Goal: Communication & Community: Answer question/provide support

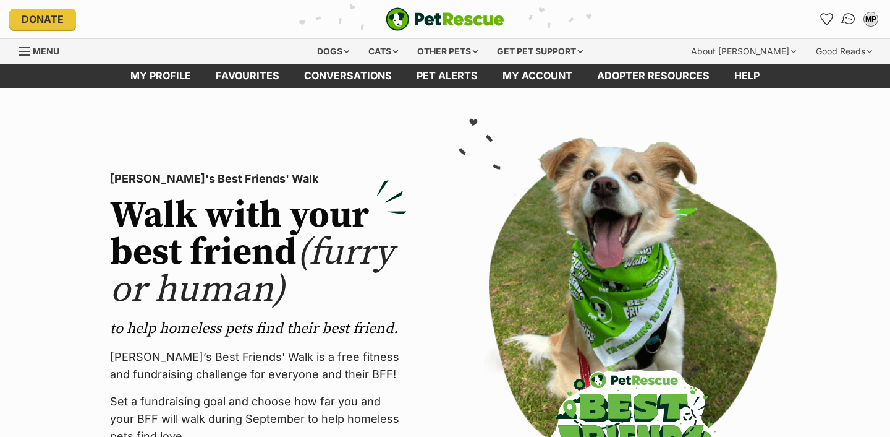
click at [845, 19] on img "Conversations" at bounding box center [849, 19] width 17 height 16
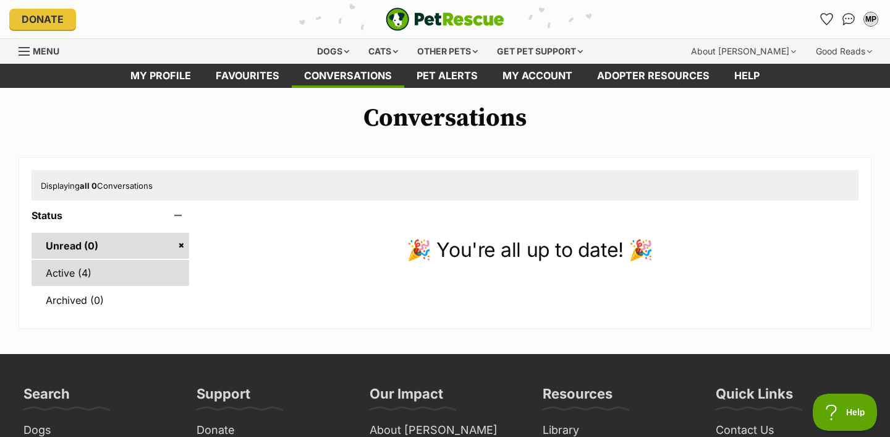
click at [139, 273] on link "Active (4)" at bounding box center [111, 273] width 158 height 26
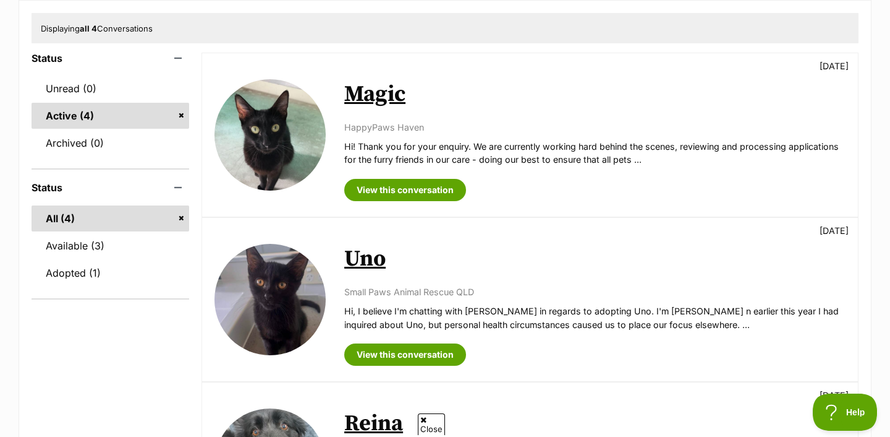
scroll to position [165, 0]
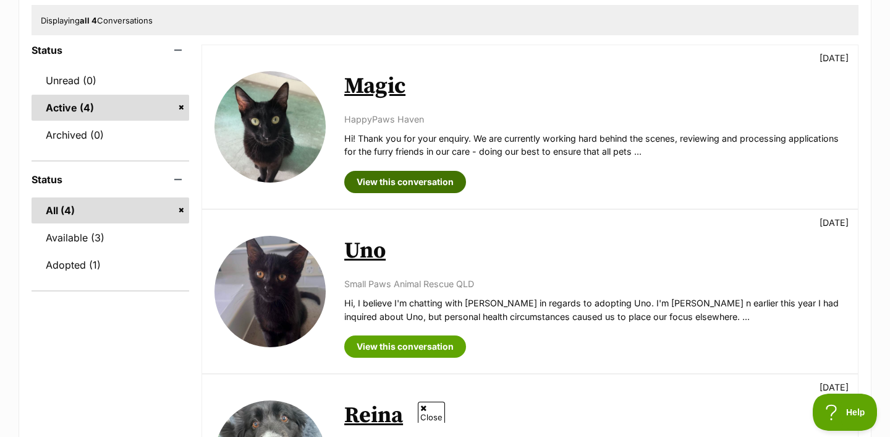
click at [354, 189] on link "View this conversation" at bounding box center [405, 182] width 122 height 22
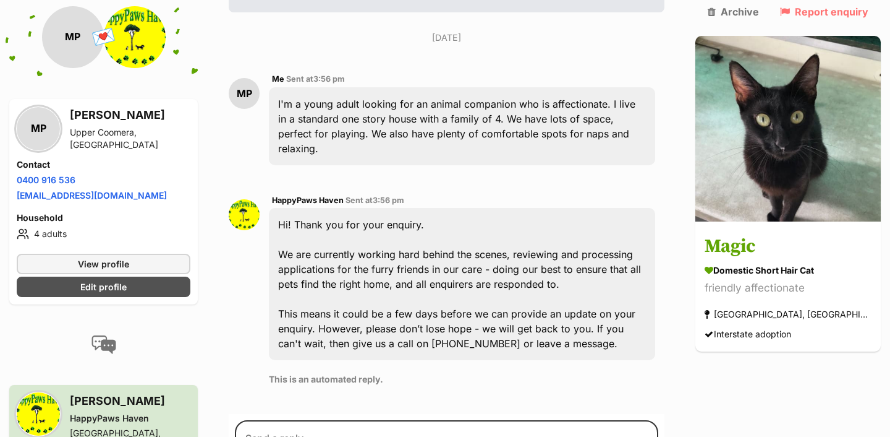
scroll to position [286, 0]
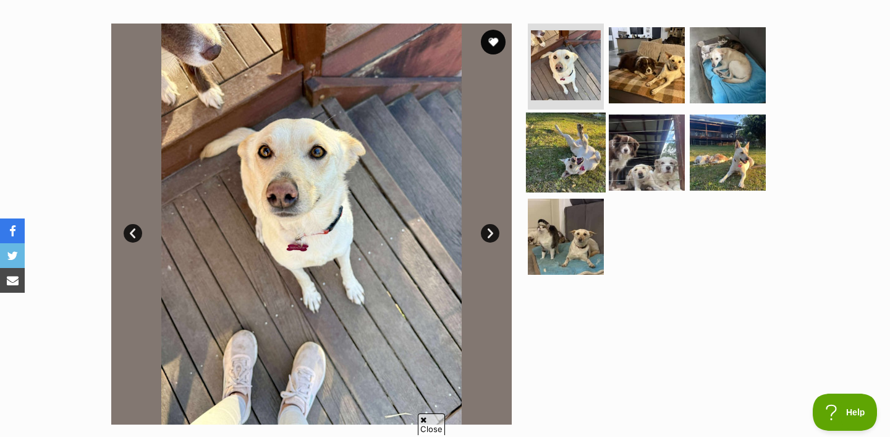
click at [585, 157] on img at bounding box center [566, 153] width 80 height 80
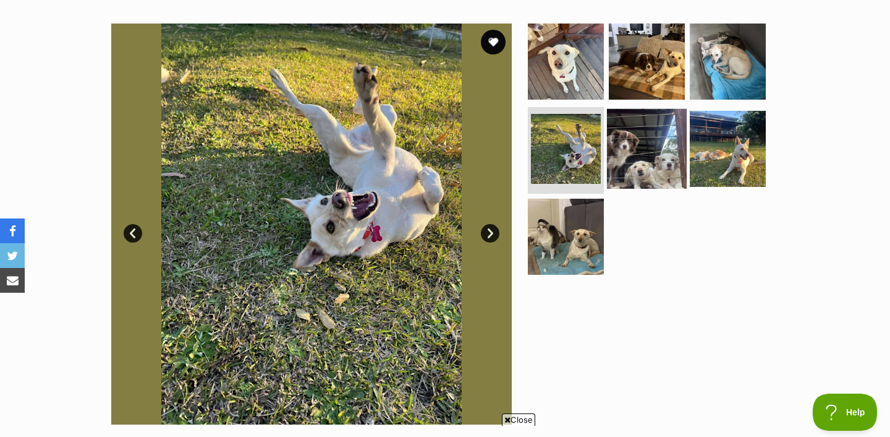
click at [655, 163] on img at bounding box center [647, 149] width 80 height 80
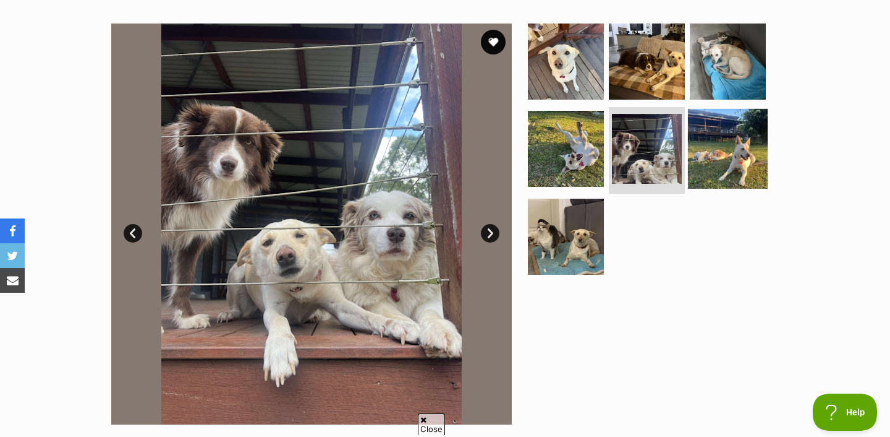
click at [702, 166] on img at bounding box center [728, 149] width 80 height 80
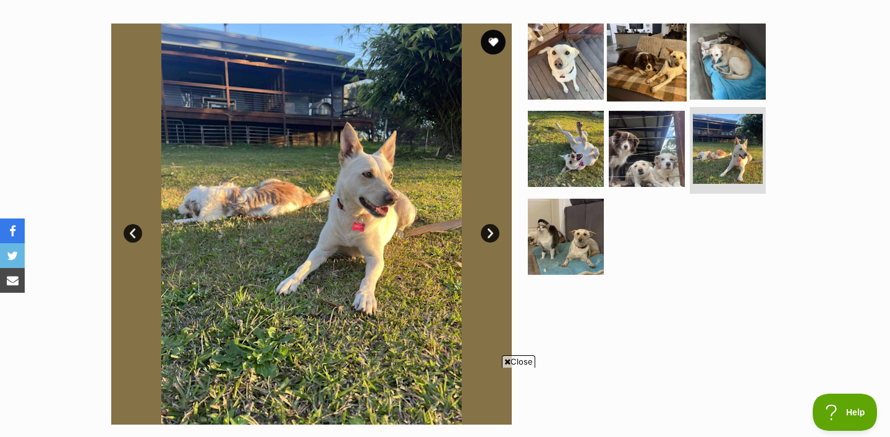
click at [645, 81] on img at bounding box center [647, 61] width 80 height 80
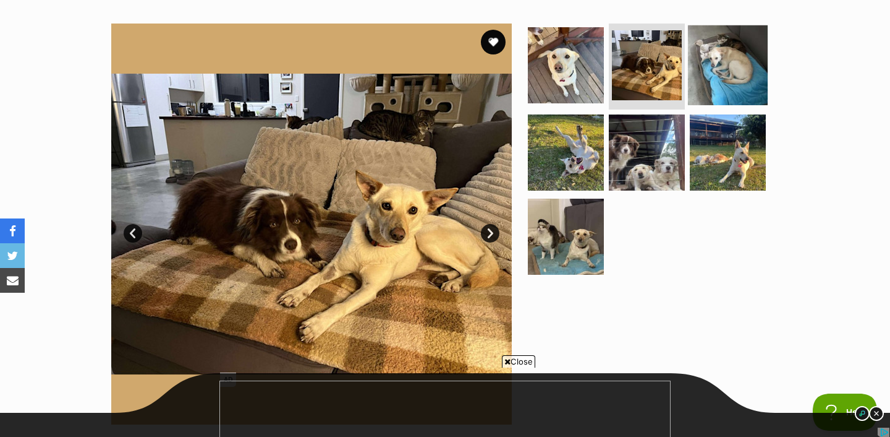
click at [718, 80] on img at bounding box center [728, 65] width 80 height 80
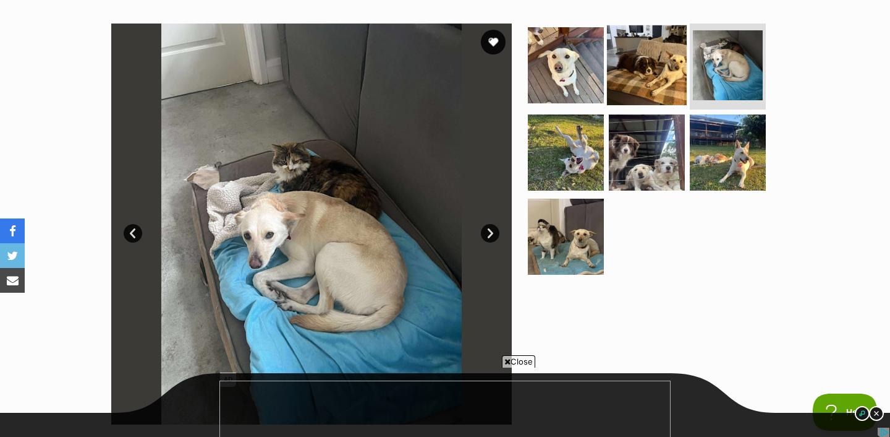
click at [676, 80] on img at bounding box center [647, 65] width 80 height 80
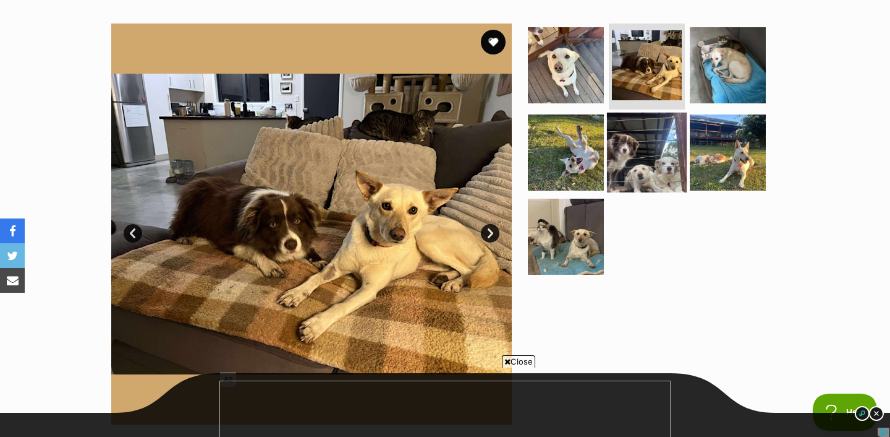
click at [634, 163] on img at bounding box center [647, 153] width 80 height 80
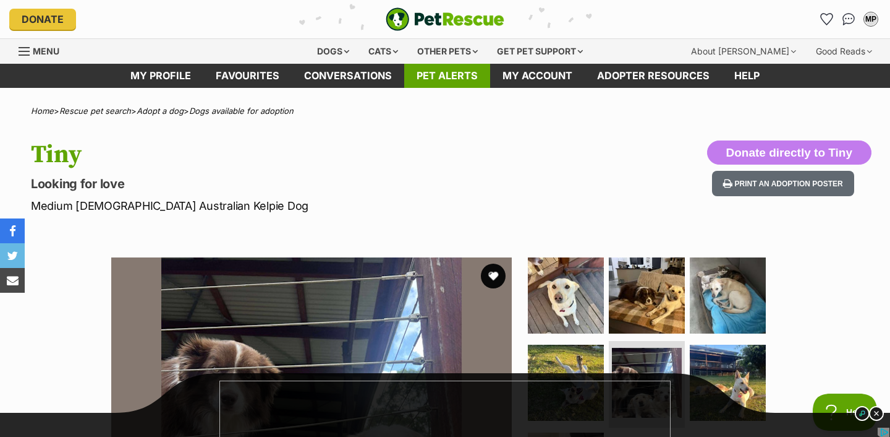
click at [438, 75] on link "Pet alerts" at bounding box center [447, 76] width 86 height 24
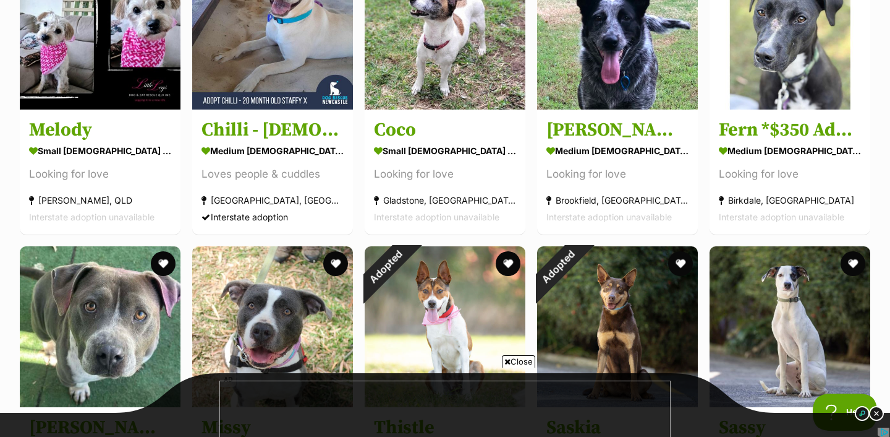
scroll to position [1149, 0]
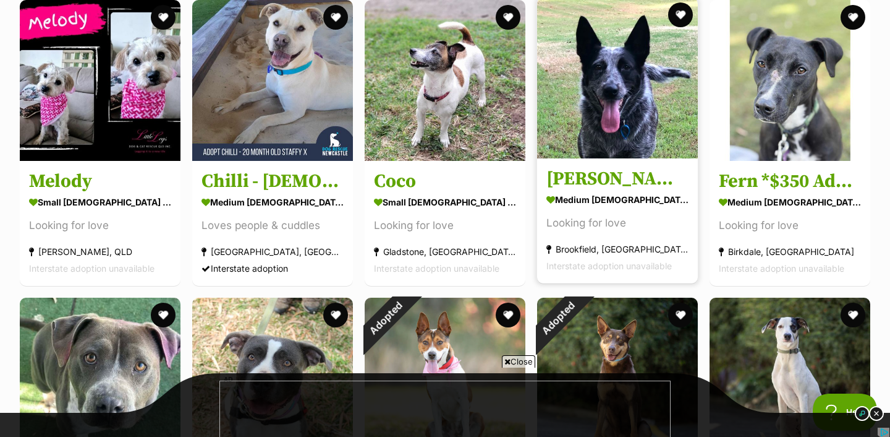
click at [607, 111] on img at bounding box center [617, 78] width 161 height 161
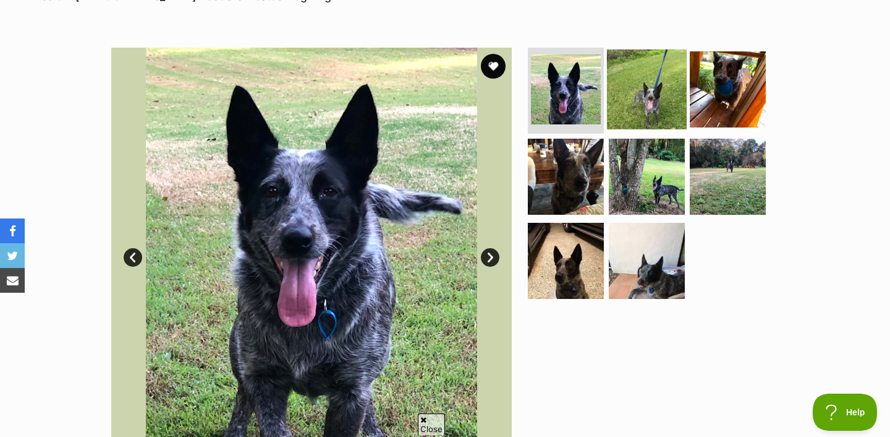
click at [646, 103] on img at bounding box center [647, 89] width 80 height 80
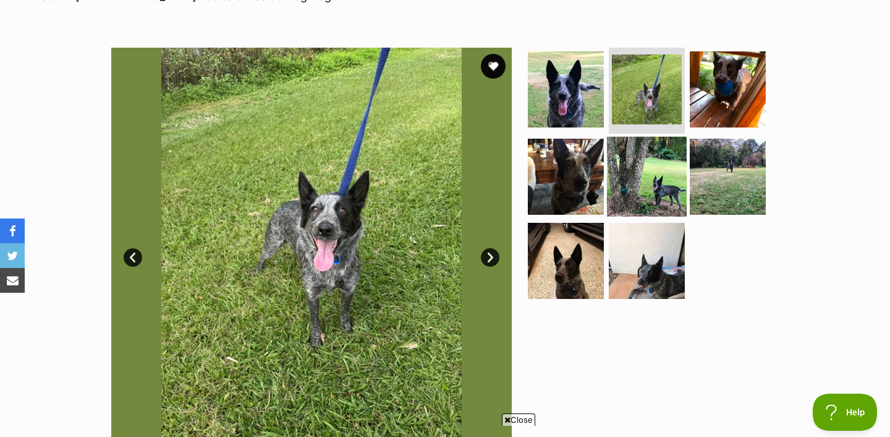
click at [662, 200] on img at bounding box center [647, 177] width 80 height 80
